Goal: Information Seeking & Learning: Find specific page/section

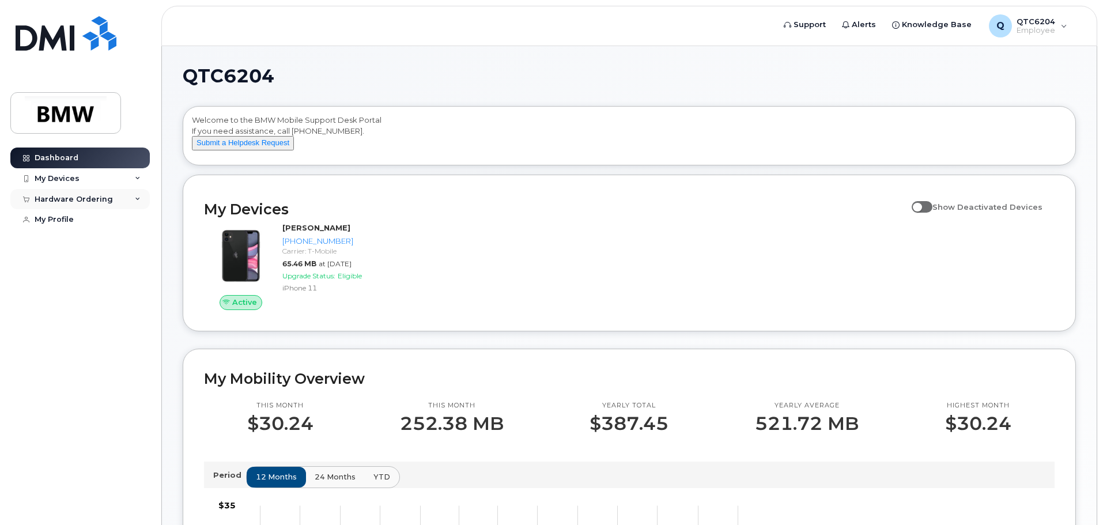
click at [139, 197] on icon at bounding box center [138, 200] width 6 height 6
click at [138, 194] on div "Hardware Ordering" at bounding box center [80, 199] width 140 height 21
click at [138, 179] on icon at bounding box center [138, 179] width 6 height 6
click at [138, 178] on icon at bounding box center [138, 179] width 6 height 6
click at [930, 22] on span "Knowledge Base" at bounding box center [937, 25] width 70 height 12
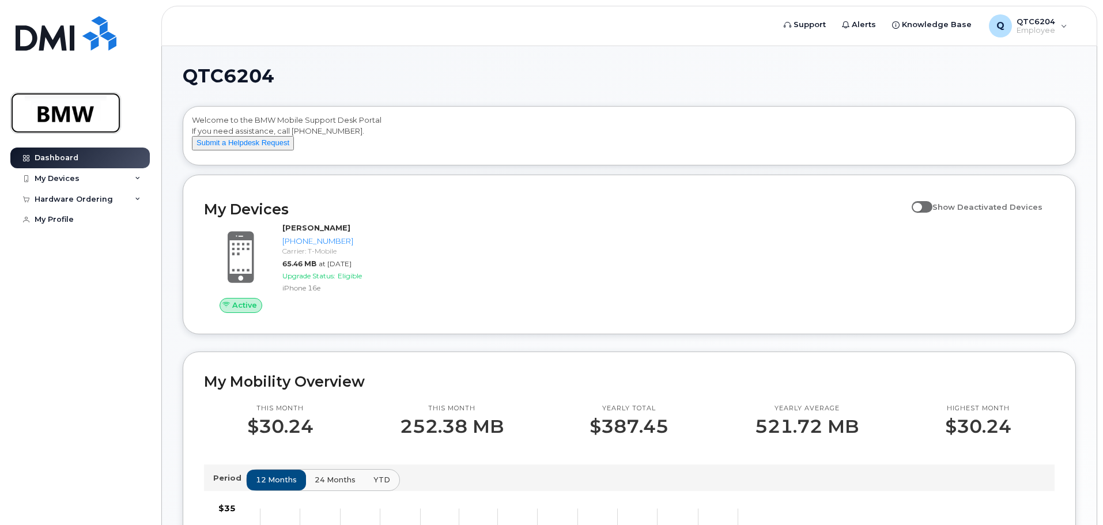
click at [78, 99] on img at bounding box center [65, 112] width 89 height 33
click at [925, 213] on span at bounding box center [922, 207] width 21 height 12
click at [921, 205] on input "Show Deactivated Devices" at bounding box center [916, 200] width 9 height 9
click at [932, 213] on span at bounding box center [922, 207] width 21 height 12
click at [921, 205] on input "Show Deactivated Devices" at bounding box center [916, 200] width 9 height 9
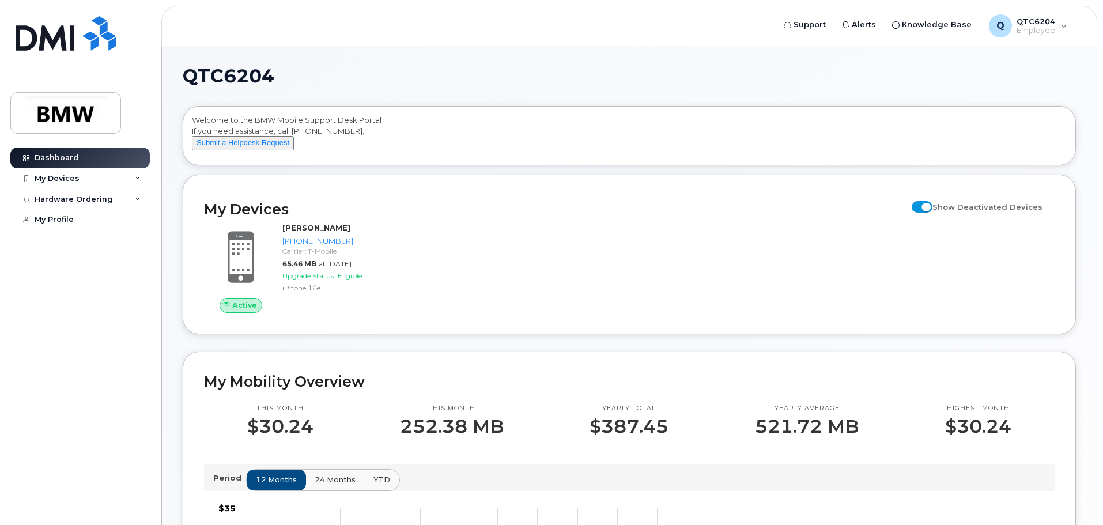
checkbox input "false"
click at [1055, 33] on div "Q QTC6204 Employee" at bounding box center [1028, 25] width 95 height 23
click at [848, 59] on div "QTC6204 Welcome to the BMW Mobile Support Desk Portal If you need assistance, c…" at bounding box center [629, 522] width 935 height 952
click at [866, 25] on span "Alerts" at bounding box center [864, 25] width 24 height 12
click at [876, 25] on span "Alerts" at bounding box center [864, 25] width 24 height 12
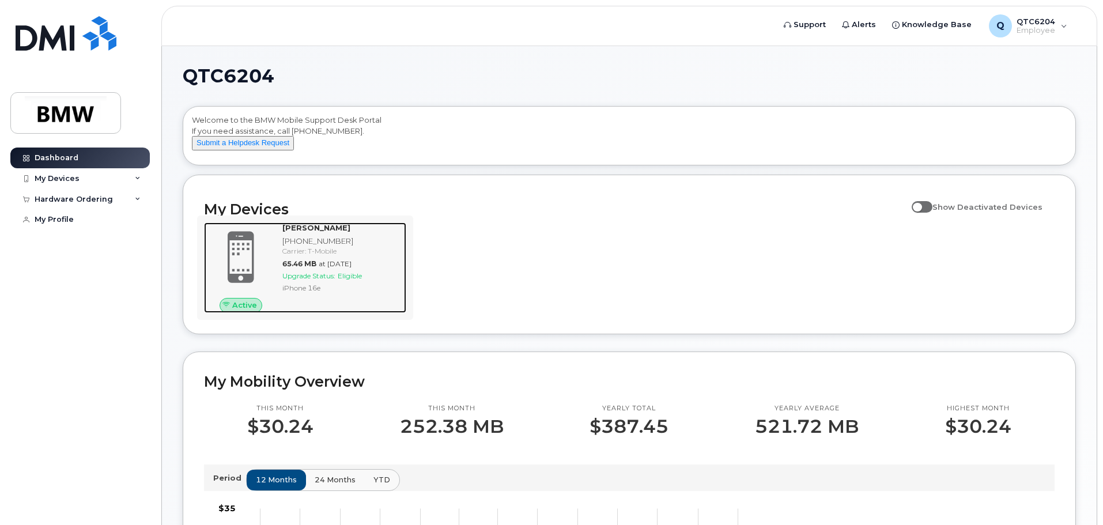
click at [306, 312] on div "Joseph Cogdill 864-354-4189 Carrier: T-Mobile 65.46 MB at Sep 01, 2025 Upgrade …" at bounding box center [342, 268] width 129 height 90
